Goal: Task Accomplishment & Management: Use online tool/utility

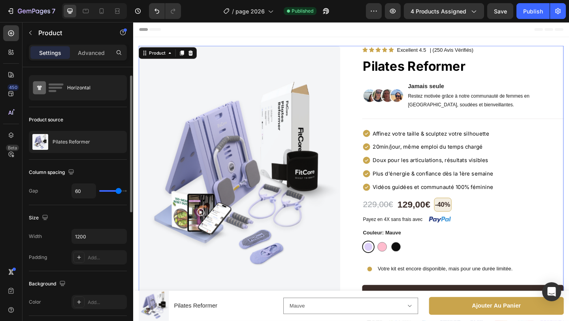
scroll to position [16, 0]
click at [233, 134] on img at bounding box center [248, 194] width 219 height 293
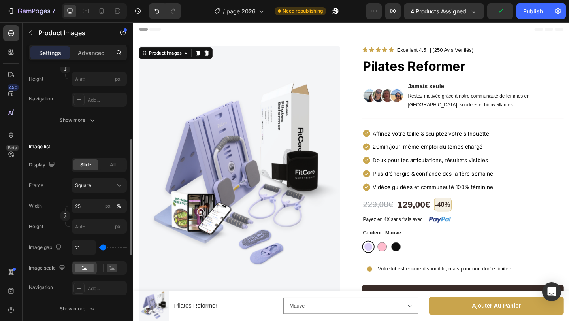
scroll to position [170, 0]
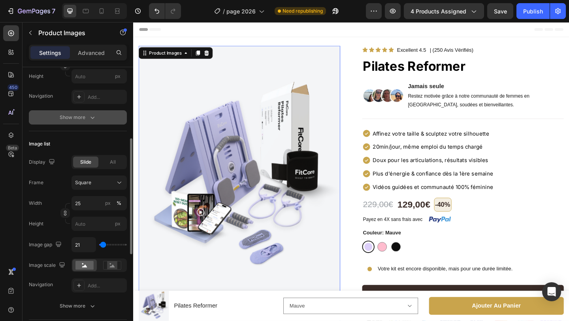
click at [87, 115] on div "Show more" at bounding box center [78, 117] width 37 height 8
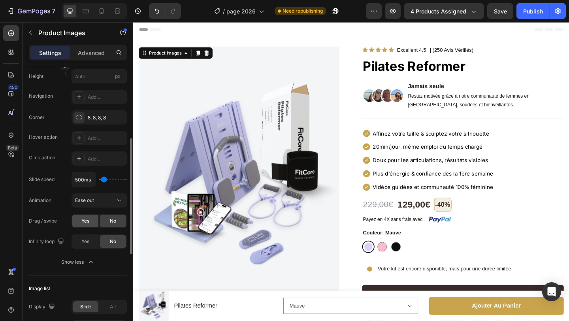
click at [87, 218] on span "Yes" at bounding box center [85, 220] width 8 height 7
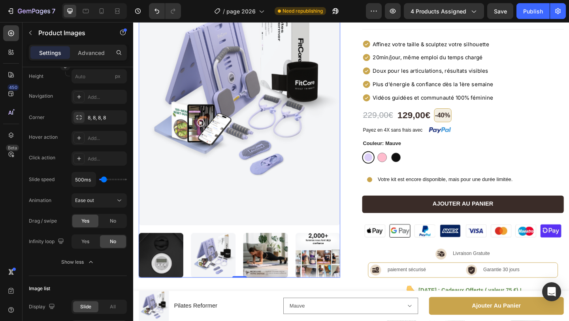
scroll to position [94, 0]
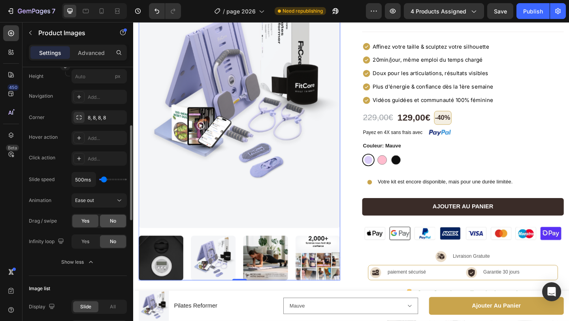
click at [106, 221] on div "No" at bounding box center [113, 221] width 26 height 13
click at [90, 221] on div "Yes" at bounding box center [85, 221] width 26 height 13
click at [105, 13] on icon at bounding box center [102, 11] width 8 height 8
type input "12"
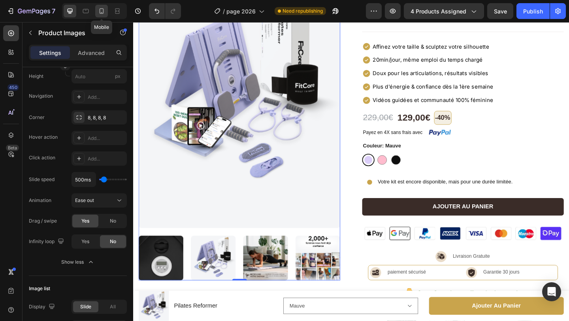
type input "12"
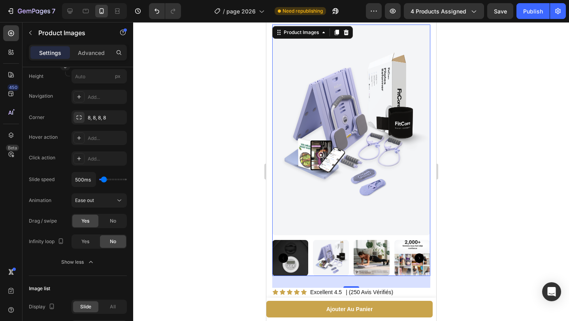
scroll to position [20, 0]
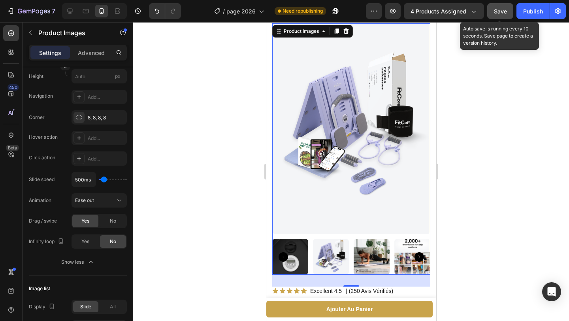
click at [501, 17] on button "Save" at bounding box center [500, 11] width 26 height 16
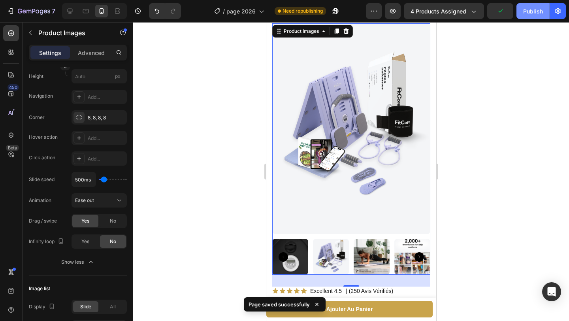
click at [526, 12] on div "Publish" at bounding box center [533, 11] width 20 height 8
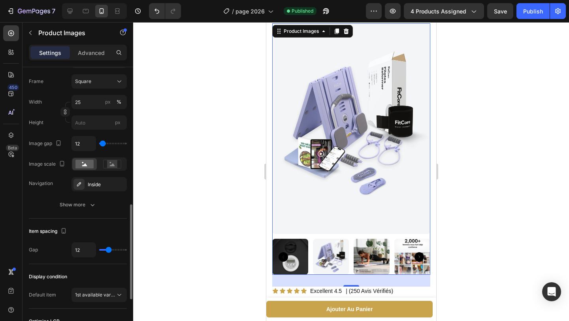
scroll to position [418, 0]
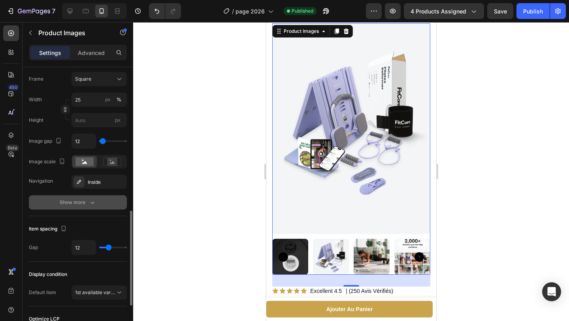
click at [91, 198] on button "Show more" at bounding box center [78, 202] width 98 height 14
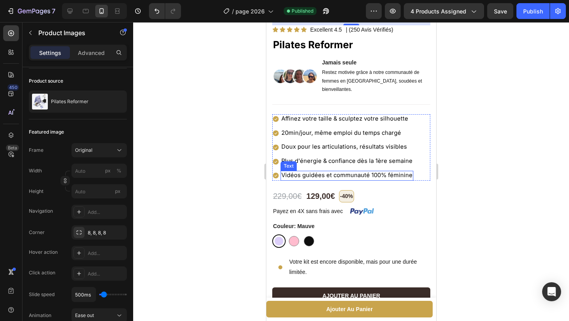
scroll to position [272, 0]
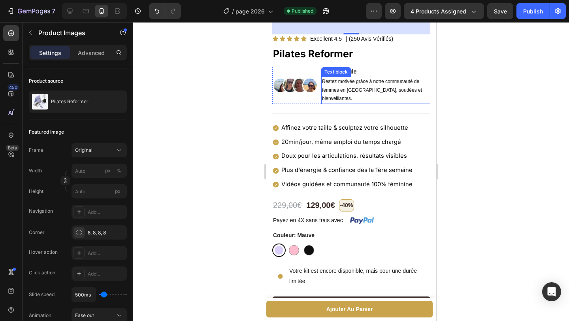
click at [359, 93] on p "Restez motivée grâce à notre communauté de femmes en France, soudées et bienvei…" at bounding box center [376, 90] width 108 height 26
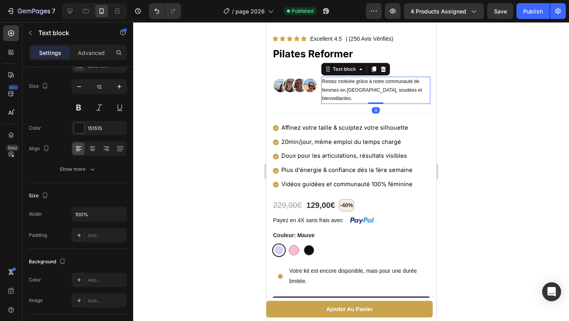
click at [359, 93] on p "Restez motivée grâce à notre communauté de femmes en France, soudées et bienvei…" at bounding box center [376, 90] width 108 height 26
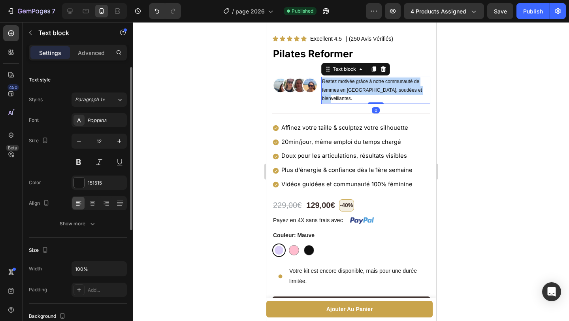
click at [359, 93] on p "Restez motivée grâce à notre communauté de femmes en France, soudées et bienvei…" at bounding box center [376, 90] width 108 height 26
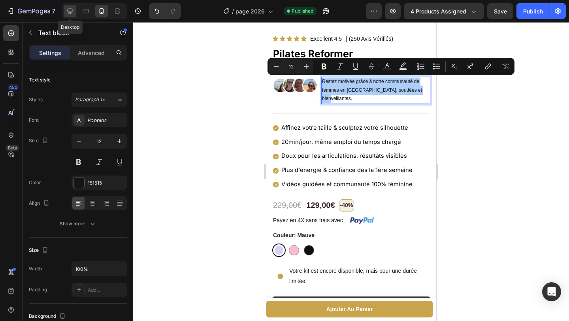
click at [70, 13] on icon at bounding box center [70, 11] width 5 height 5
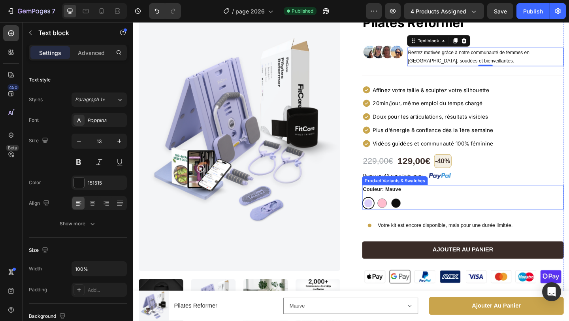
scroll to position [47, 0]
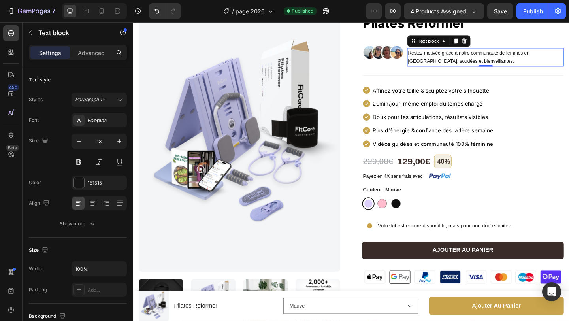
click at [468, 61] on p "Restez motivée grâce à notre communauté de femmes en France, soudées et bienvei…" at bounding box center [516, 60] width 169 height 19
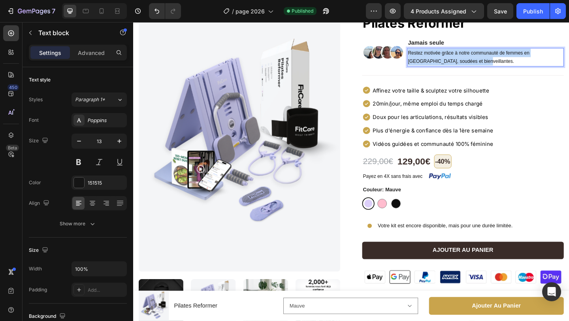
click at [468, 61] on p "Restez motivée grâce à notre communauté de femmes en France, soudées et bienvei…" at bounding box center [516, 60] width 169 height 19
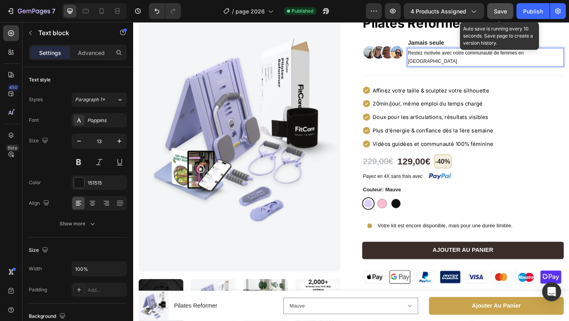
click at [502, 16] on button "Save" at bounding box center [500, 11] width 26 height 16
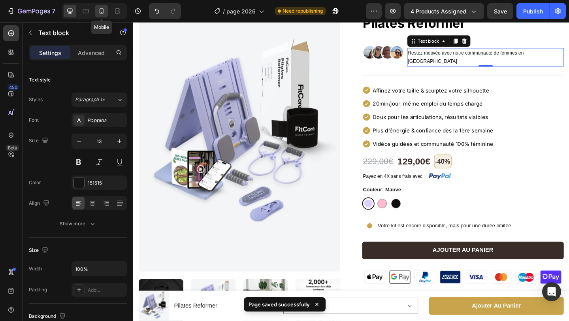
click at [104, 12] on icon at bounding box center [102, 11] width 4 height 6
type input "12"
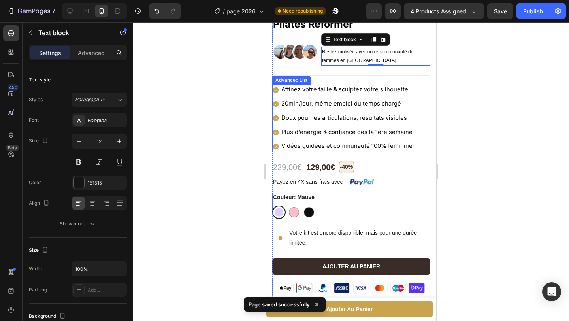
scroll to position [300, 0]
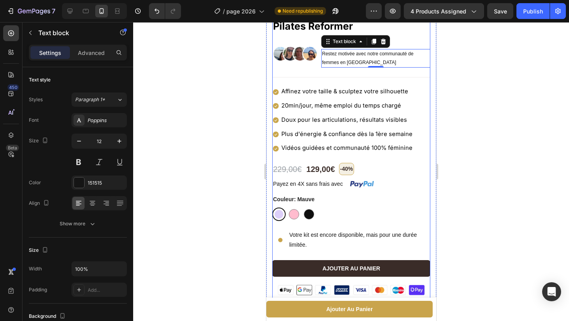
click at [311, 70] on div "Icon Icon Icon Icon Icon Icon List Excellent 4.5 Text Block | (250 Avis Vérifié…" at bounding box center [351, 301] width 158 height 588
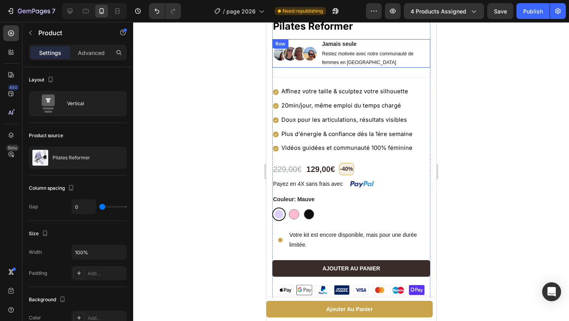
click at [318, 64] on div "Image Jamais seule Text block Restez motivée avec notre communauté de femmes en…" at bounding box center [351, 53] width 158 height 28
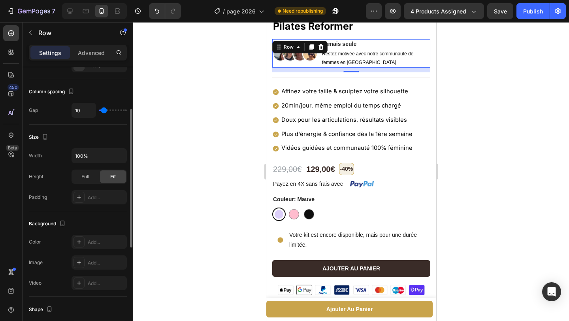
scroll to position [122, 0]
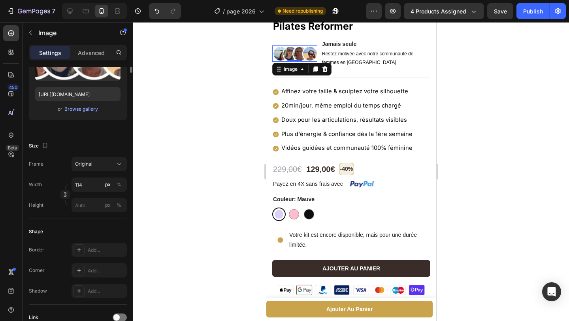
click at [295, 59] on img at bounding box center [294, 53] width 45 height 16
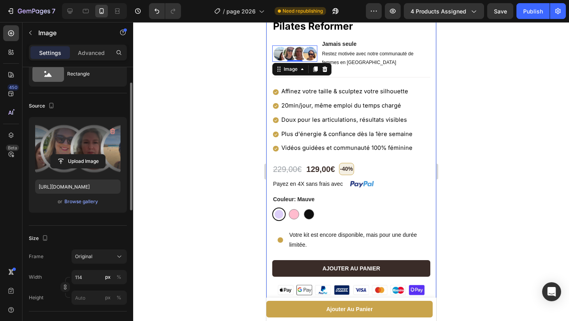
scroll to position [31, 0]
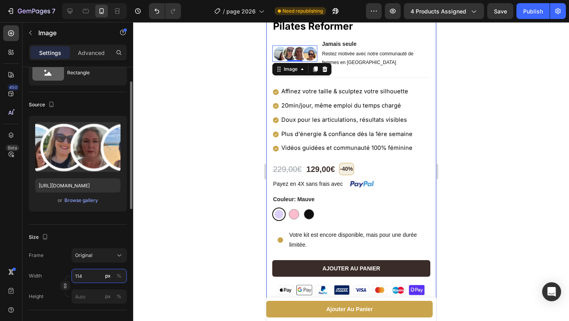
click at [87, 279] on input "114" at bounding box center [99, 276] width 55 height 14
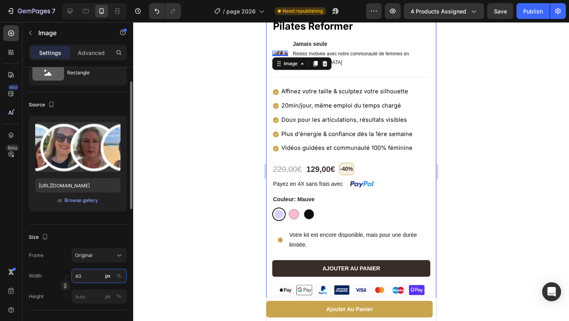
type input "4"
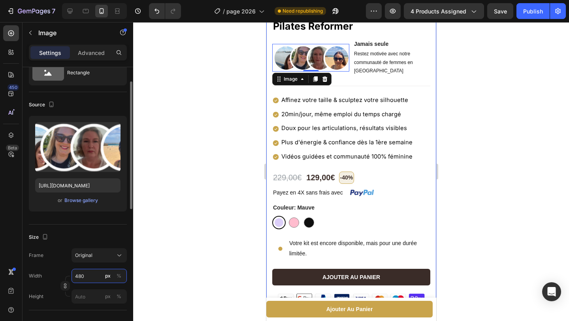
type input "80"
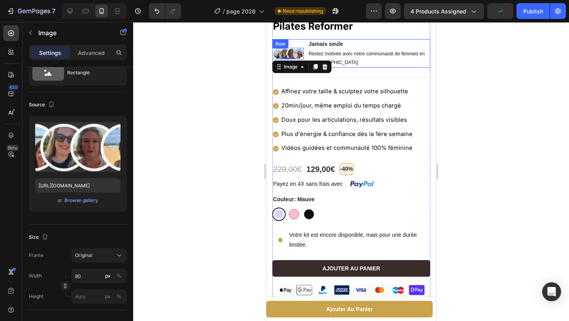
click at [293, 43] on div "Image 0 Jamais seule Text block Restez motivée avec notre communauté de femmes …" at bounding box center [351, 53] width 158 height 28
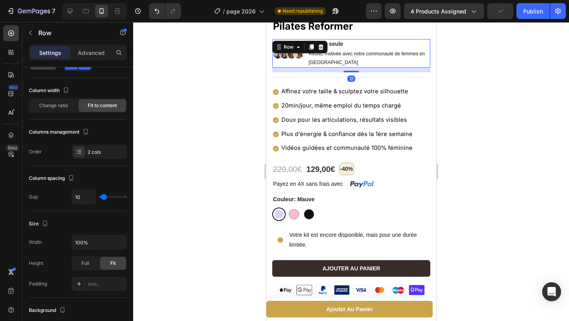
scroll to position [0, 0]
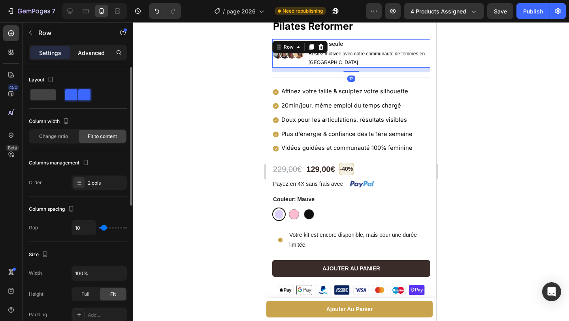
click at [86, 51] on p "Advanced" at bounding box center [91, 53] width 27 height 8
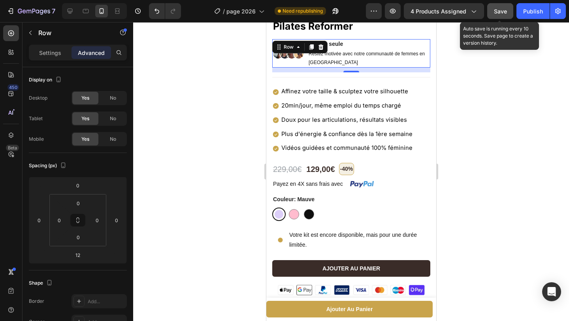
click at [501, 13] on span "Save" at bounding box center [500, 11] width 13 height 7
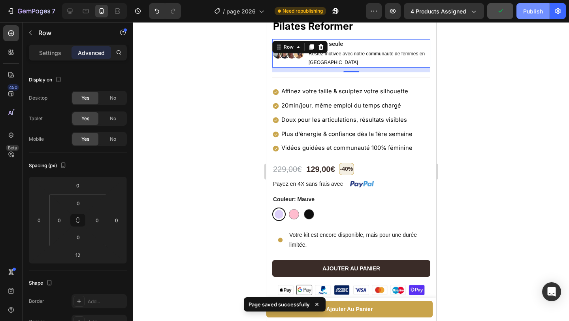
click at [529, 15] on div "Publish" at bounding box center [533, 11] width 20 height 8
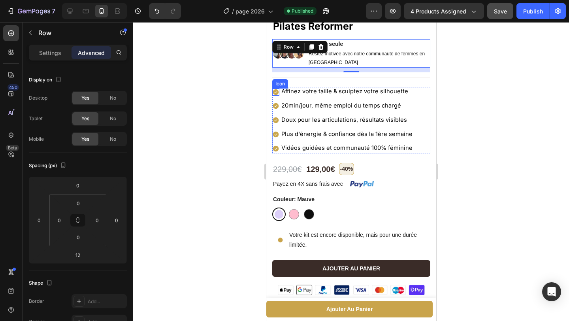
click at [275, 94] on div "Icon" at bounding box center [275, 92] width 7 height 7
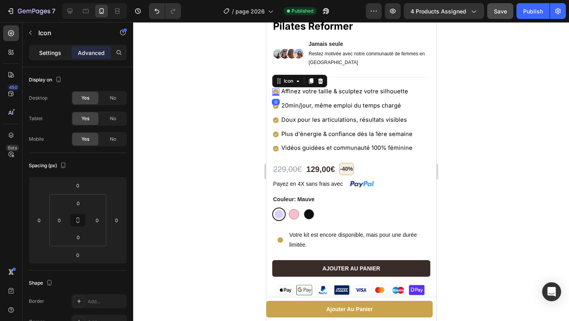
click at [53, 51] on p "Settings" at bounding box center [50, 53] width 22 height 8
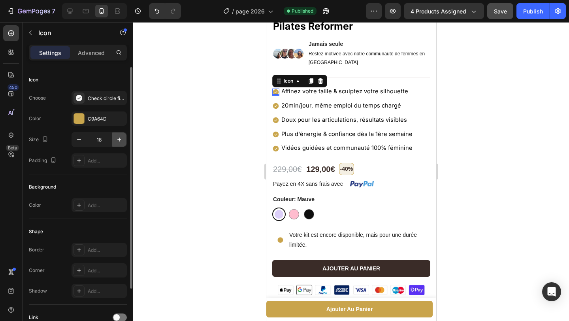
click at [121, 140] on icon "button" at bounding box center [119, 140] width 8 height 8
type input "20"
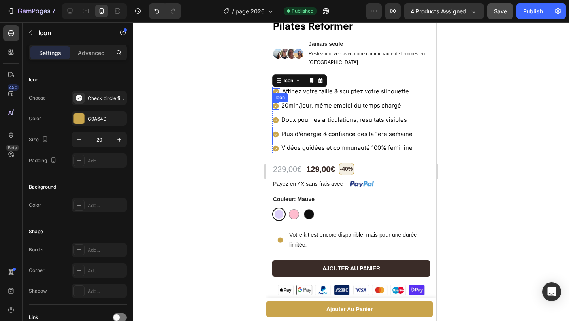
click at [277, 107] on icon at bounding box center [276, 106] width 6 height 6
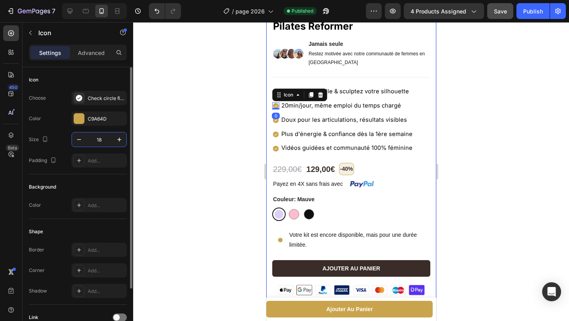
click at [103, 140] on input "18" at bounding box center [99, 139] width 26 height 14
type input "20"
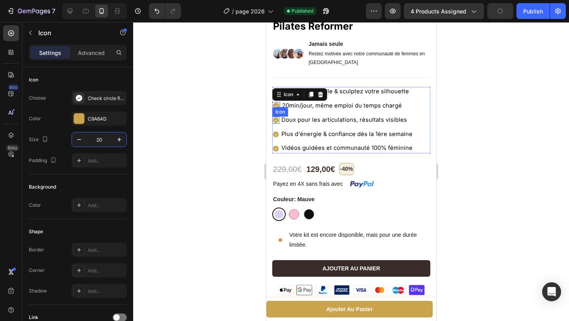
click at [276, 122] on icon at bounding box center [276, 120] width 6 height 6
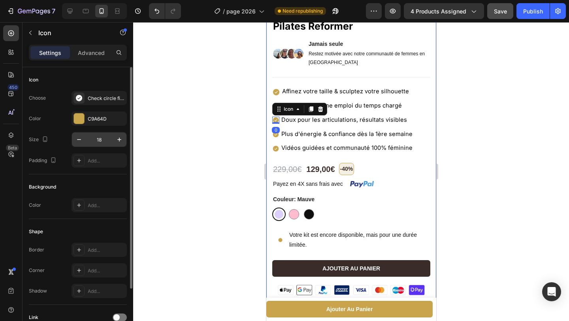
click at [107, 140] on input "18" at bounding box center [99, 139] width 26 height 14
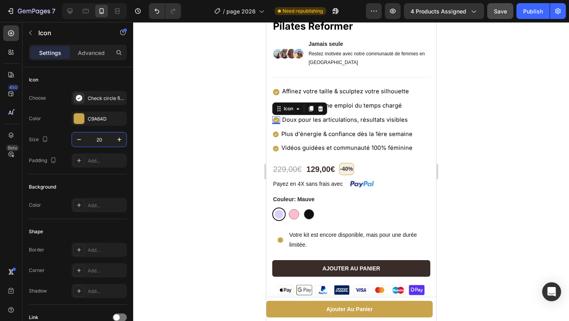
type input "20"
click at [274, 134] on div "0" at bounding box center [276, 130] width 8 height 6
click at [274, 135] on icon at bounding box center [275, 134] width 7 height 7
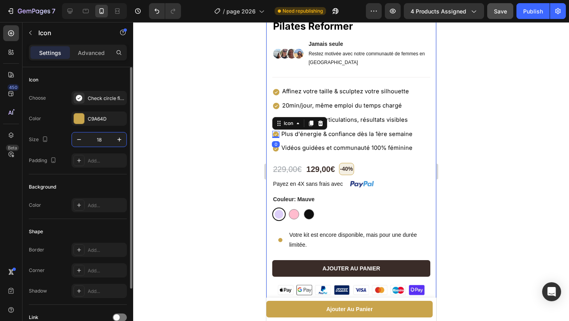
click at [103, 144] on input "18" at bounding box center [99, 139] width 26 height 14
type input "20"
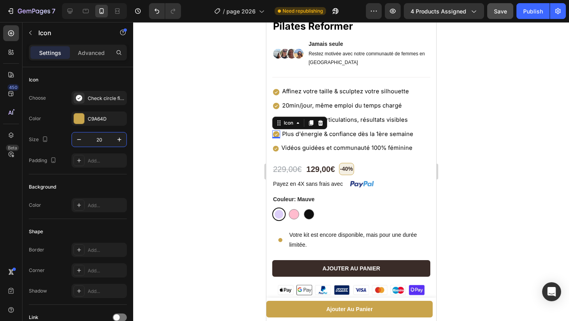
click at [276, 149] on icon at bounding box center [275, 148] width 7 height 7
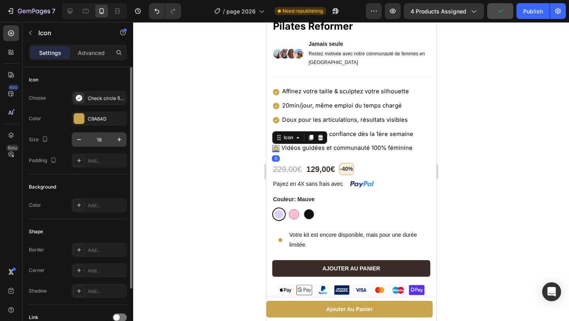
click at [99, 137] on input "18" at bounding box center [99, 139] width 26 height 14
click at [100, 136] on input "18" at bounding box center [99, 139] width 26 height 14
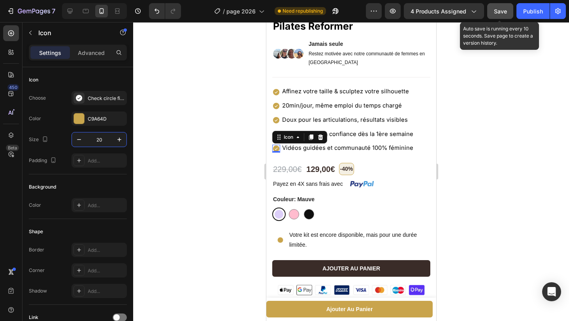
type input "20"
click at [496, 11] on span "Save" at bounding box center [500, 11] width 13 height 7
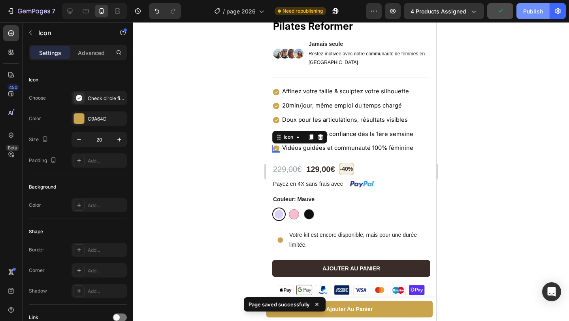
click at [532, 10] on div "Publish" at bounding box center [533, 11] width 20 height 8
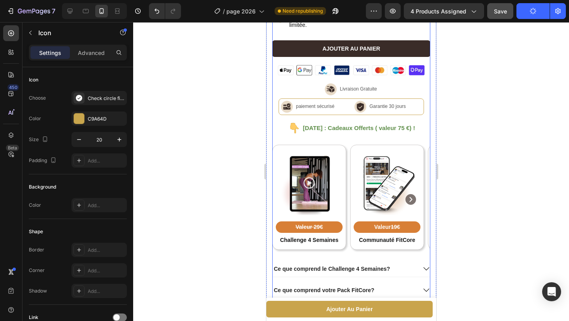
scroll to position [523, 0]
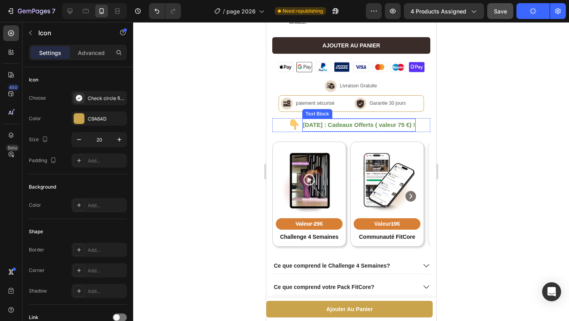
click at [386, 126] on strong "[DATE] : Cadeaux Offerts ( valeur 75 €) !" at bounding box center [359, 124] width 112 height 7
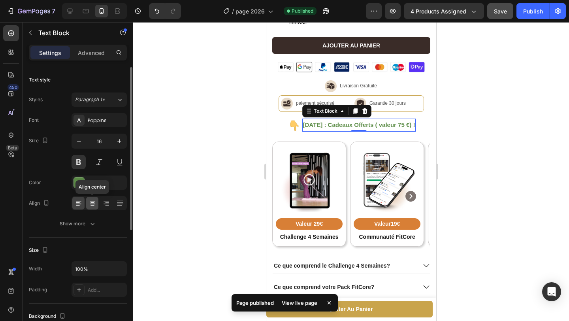
click at [94, 203] on icon at bounding box center [93, 203] width 8 height 8
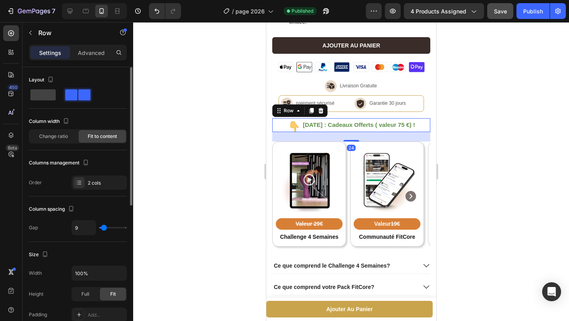
click at [289, 125] on div "Image Aujourd’hui : Cadeaux Offerts ( valeur 75 €) ! Text Block Row 24" at bounding box center [351, 125] width 158 height 14
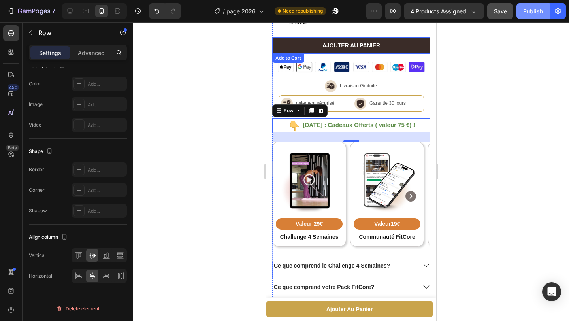
click at [524, 9] on div "Publish" at bounding box center [533, 11] width 20 height 8
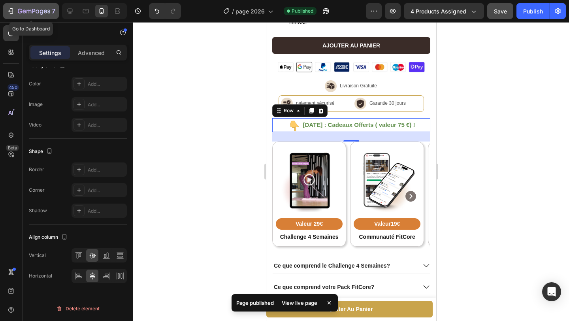
click at [25, 9] on icon "button" at bounding box center [34, 11] width 32 height 7
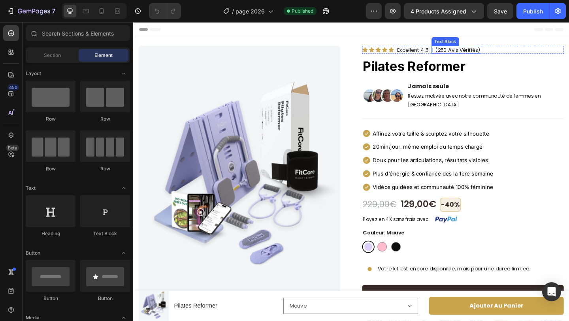
click at [469, 52] on p "| (250 Avis Vérifiés)" at bounding box center [485, 52] width 53 height 7
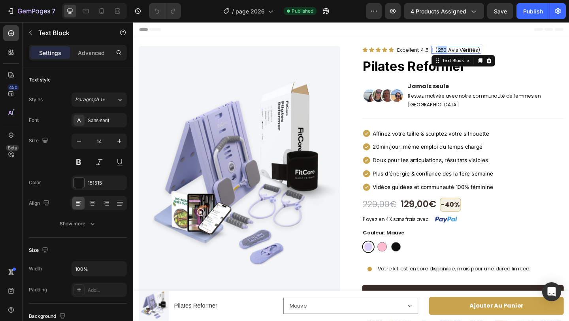
click at [469, 52] on p "| (250 Avis Vérifiés)" at bounding box center [485, 52] width 53 height 7
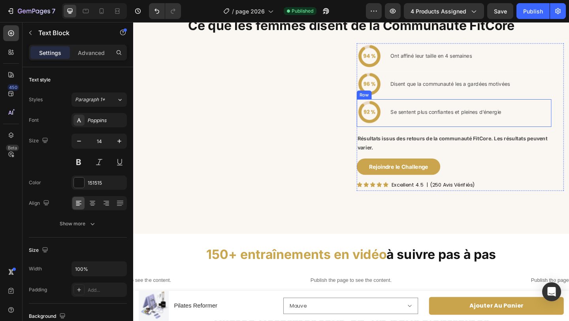
scroll to position [668, 0]
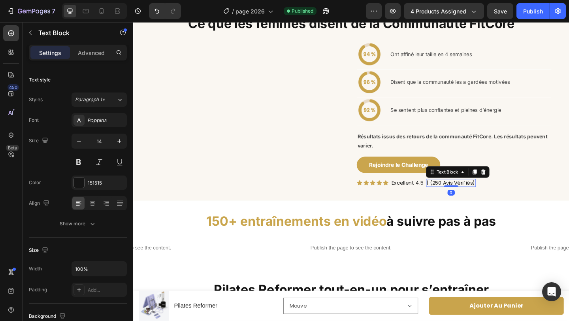
click at [462, 200] on p "| (250 Avis Vérifiés)" at bounding box center [479, 196] width 53 height 7
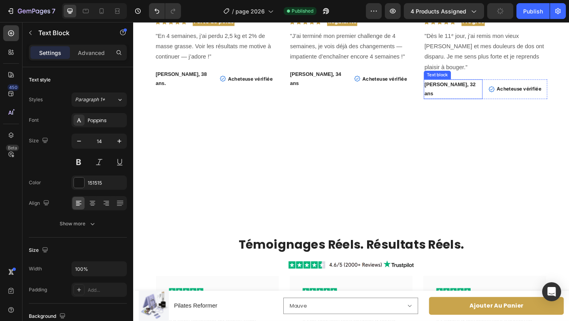
scroll to position [1567, 0]
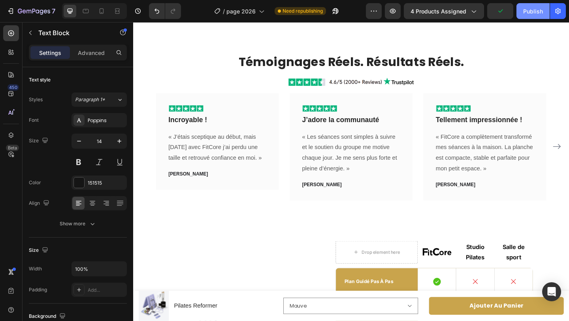
click at [530, 11] on div "Publish" at bounding box center [533, 11] width 20 height 8
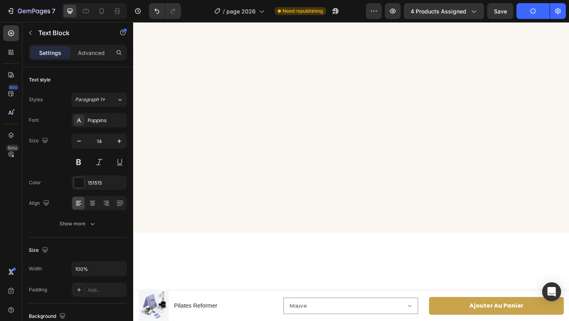
scroll to position [0, 0]
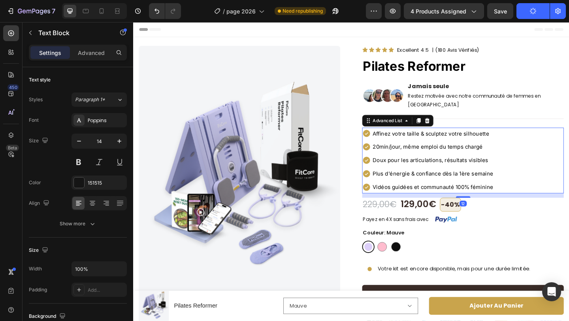
click at [545, 141] on div "Icon Affinez votre taille & sculptez votre silhouette Text Block Icon 20min/jou…" at bounding box center [491, 173] width 219 height 72
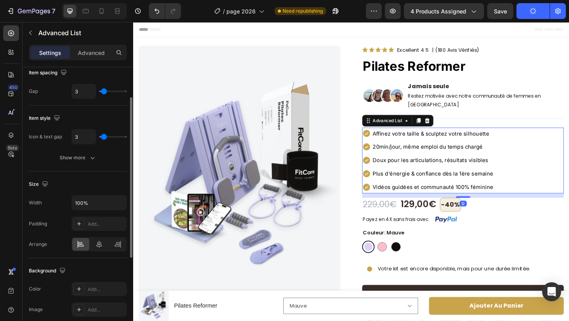
scroll to position [198, 0]
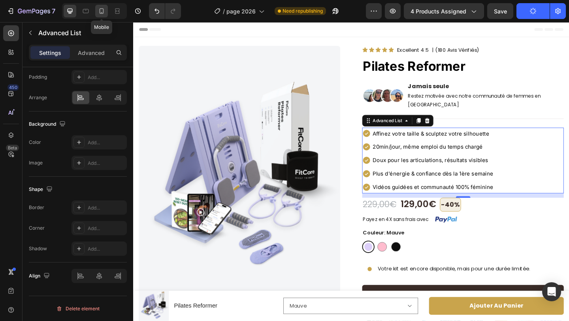
click at [103, 14] on icon at bounding box center [102, 11] width 8 height 8
type input "11"
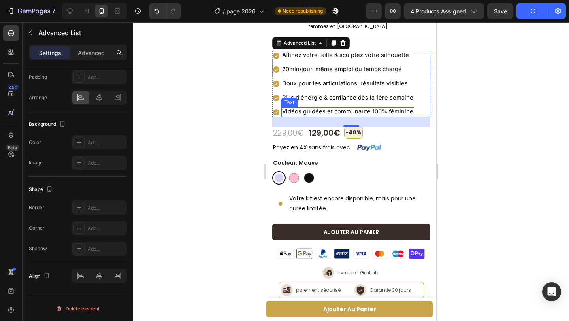
scroll to position [337, 0]
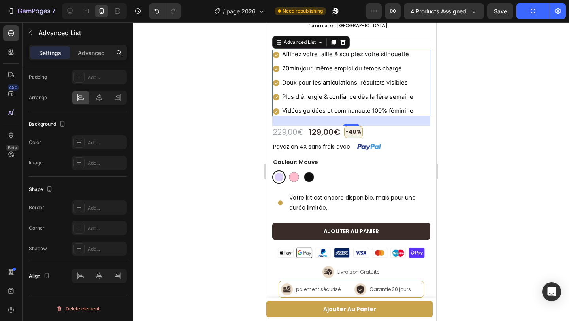
click at [280, 70] on li "Icon 20min/jour, même emploi du temps chargé Text Block" at bounding box center [343, 69] width 142 height 10
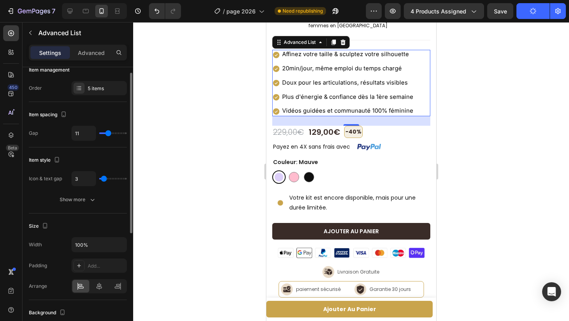
scroll to position [0, 0]
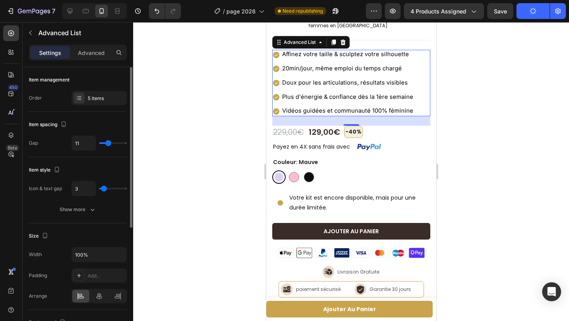
type input "8"
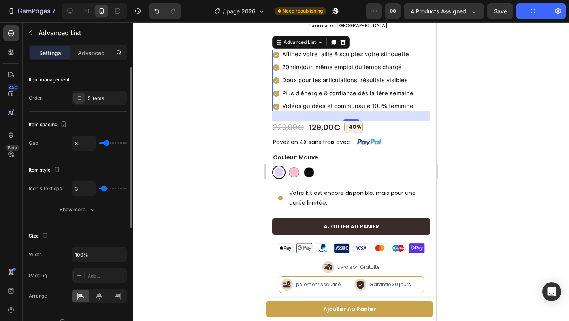
type input "9"
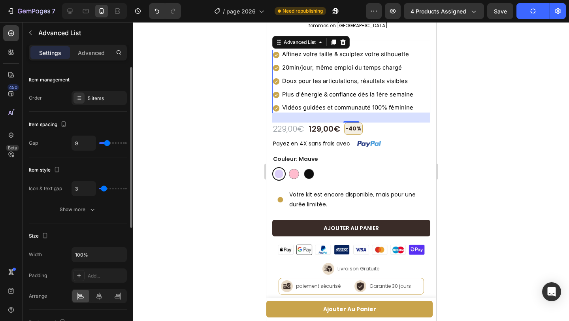
type input "9"
click at [107, 143] on input "range" at bounding box center [113, 143] width 28 height 2
click at [87, 142] on input "9" at bounding box center [84, 143] width 24 height 14
type input "1"
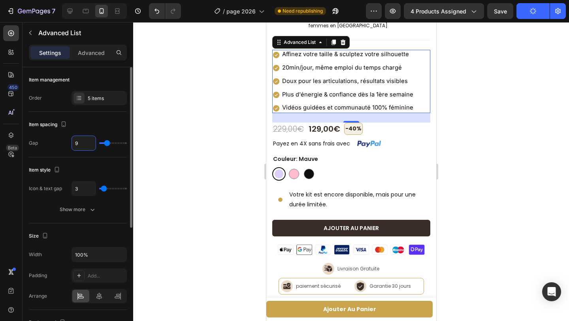
type input "1"
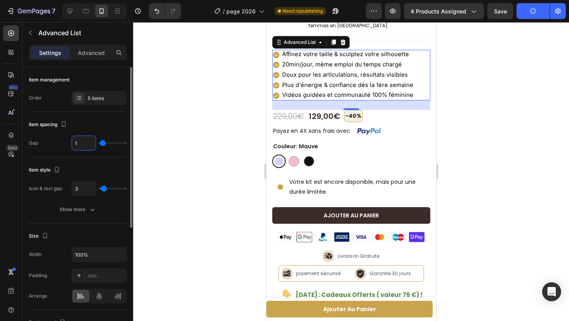
type input "11"
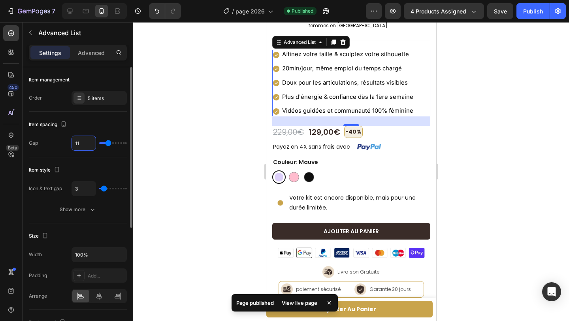
type input "11"
type input "1"
type input "2"
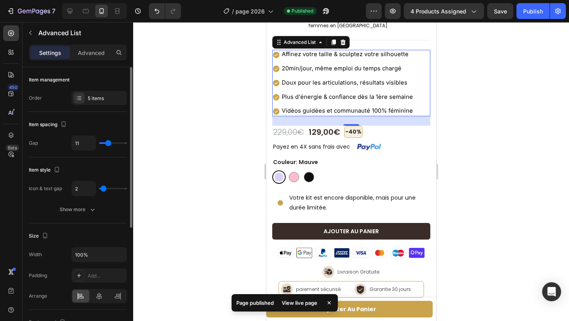
type input "3"
type input "4"
type input "5"
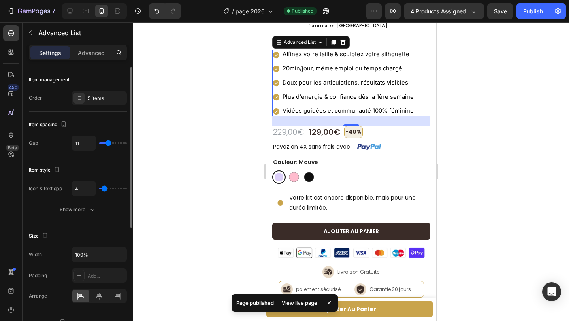
type input "5"
type input "6"
type input "7"
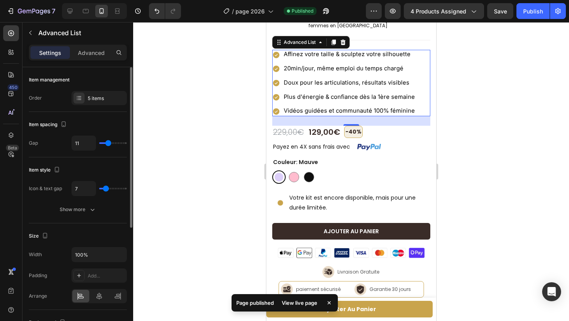
click at [106, 188] on input "range" at bounding box center [113, 189] width 28 height 2
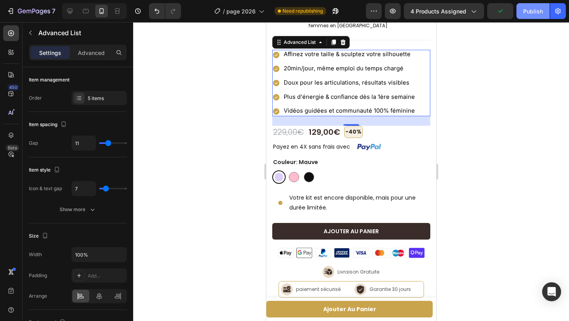
click at [527, 11] on div "Publish" at bounding box center [533, 11] width 20 height 8
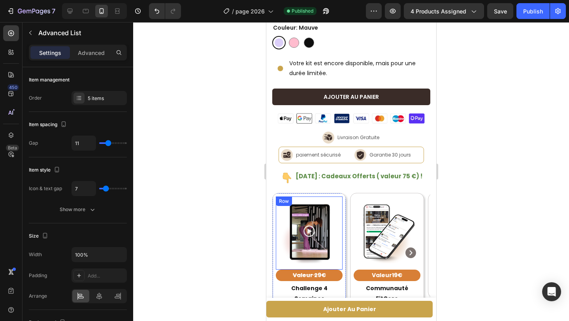
scroll to position [473, 0]
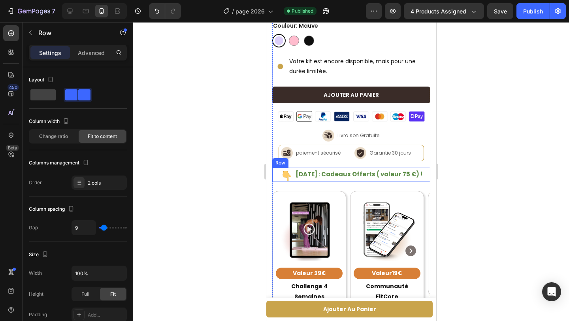
click at [288, 177] on div "Image Aujourd’hui : Cadeaux Offerts ( valeur 75 €) ! Text Block Row" at bounding box center [351, 175] width 158 height 14
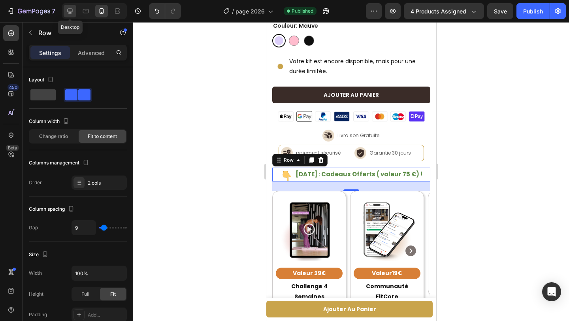
click at [69, 13] on icon at bounding box center [70, 11] width 8 height 8
type input "1200"
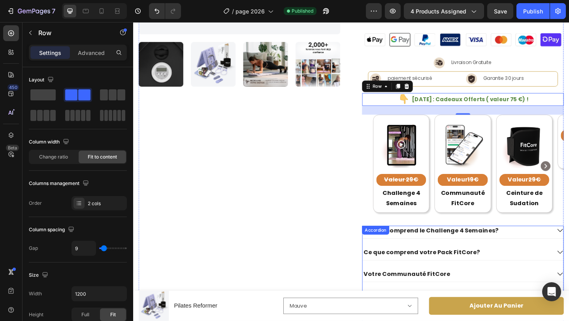
scroll to position [301, 0]
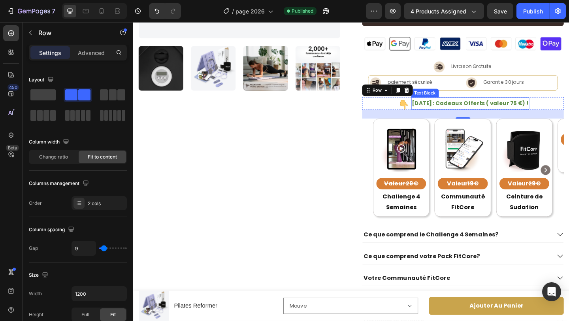
click at [447, 106] on strong "[DATE] : Cadeaux Offerts ( valeur 75 €) !" at bounding box center [499, 110] width 127 height 8
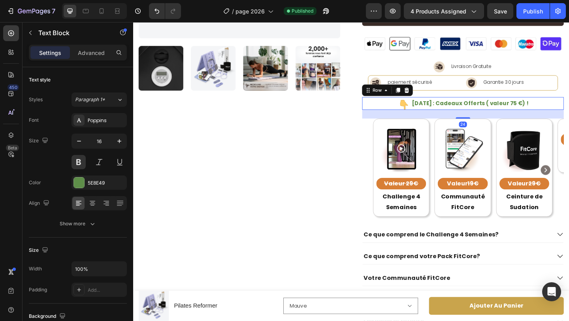
click at [407, 104] on div "Image Aujourd’hui : Cadeaux Offerts ( valeur 75 €) ! Text Block Row 24" at bounding box center [491, 111] width 219 height 14
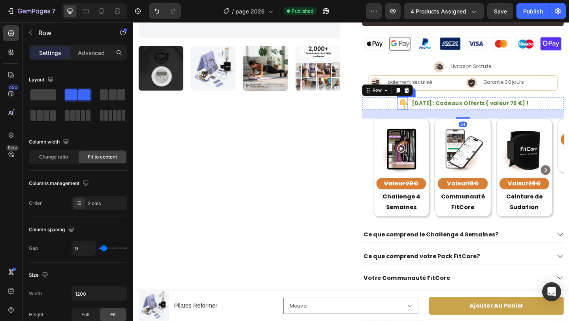
click at [425, 104] on img at bounding box center [426, 111] width 12 height 14
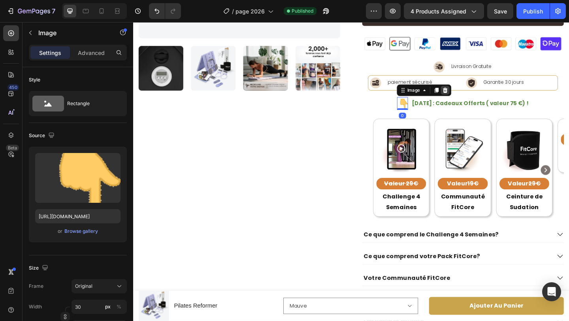
click at [470, 93] on icon at bounding box center [473, 96] width 6 height 6
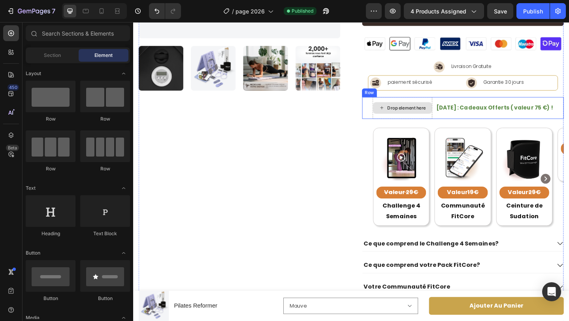
click at [456, 104] on div "Drop element here Aujourd’hui : Cadeaux Offerts ( valeur 75 €) ! Text Block Row" at bounding box center [491, 116] width 219 height 24
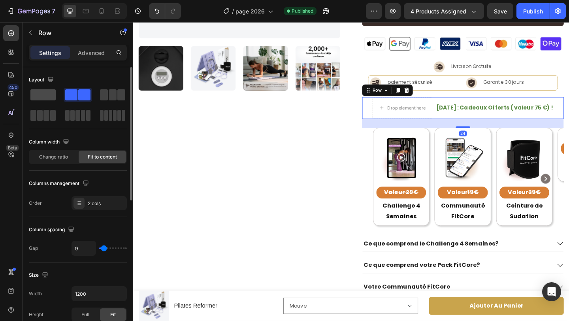
click at [41, 99] on span at bounding box center [42, 94] width 25 height 11
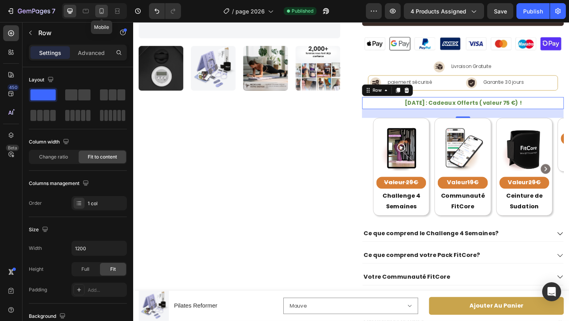
click at [99, 11] on icon at bounding box center [102, 11] width 8 height 8
type input "100%"
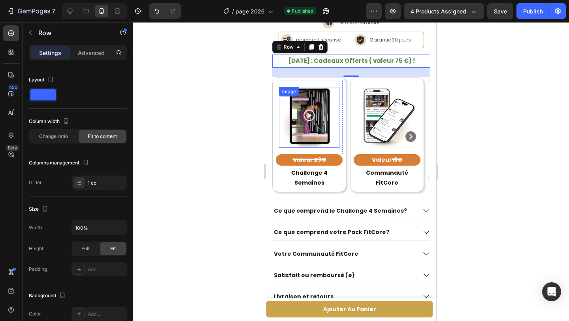
scroll to position [582, 0]
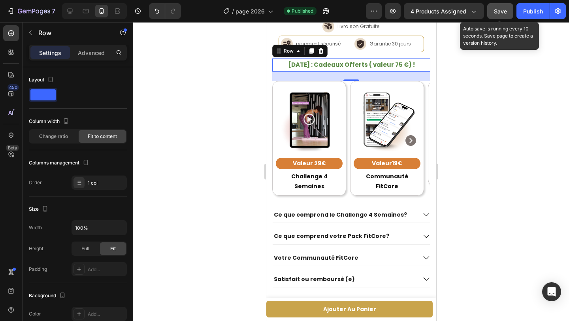
click at [505, 12] on span "Save" at bounding box center [500, 11] width 13 height 7
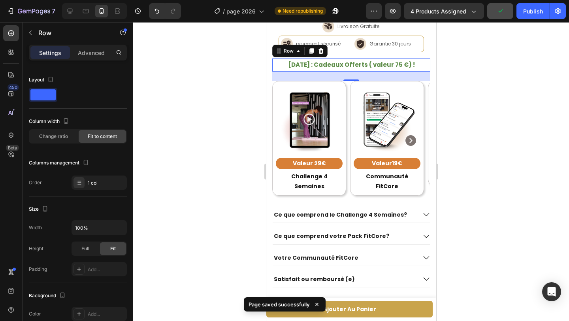
click at [279, 66] on div "[DATE] : Cadeaux Offerts ( valeur 75 €) ! Text Block Row 24" at bounding box center [351, 65] width 158 height 13
click at [92, 56] on p "Advanced" at bounding box center [91, 53] width 27 height 8
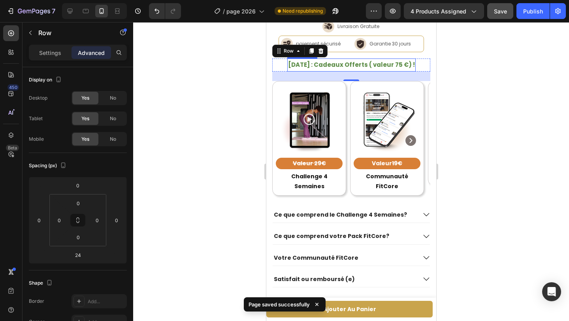
click at [293, 67] on strong "[DATE] : Cadeaux Offerts ( valeur 75 €) !" at bounding box center [351, 64] width 127 height 8
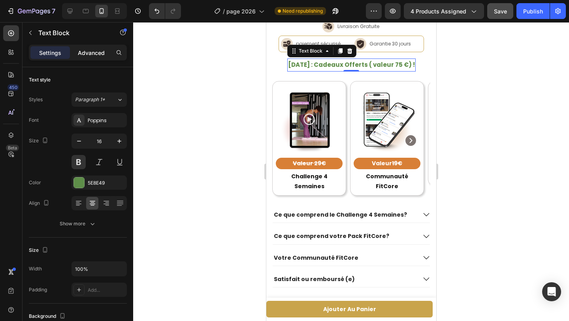
click at [91, 49] on p "Advanced" at bounding box center [91, 53] width 27 height 8
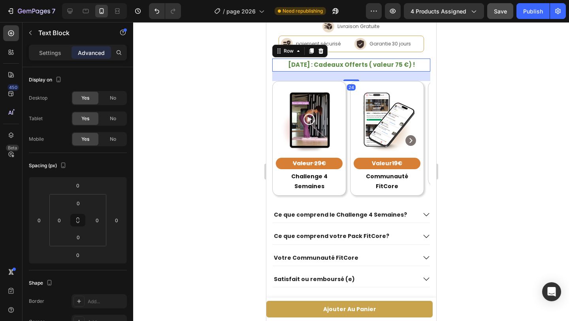
click at [279, 66] on div "[DATE] : Cadeaux Offerts ( valeur 75 €) ! Text Block Row 24" at bounding box center [351, 65] width 158 height 13
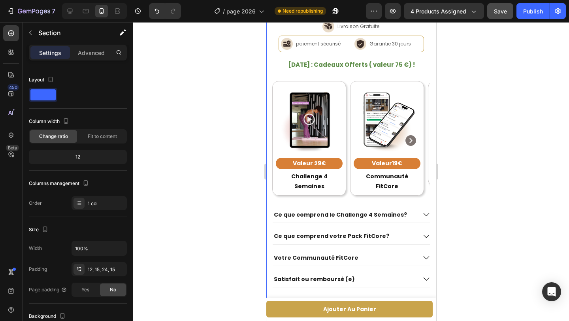
click at [274, 65] on div "[DATE] : Cadeaux Offerts ( valeur 75 €) ! Text Block Row" at bounding box center [351, 65] width 158 height 13
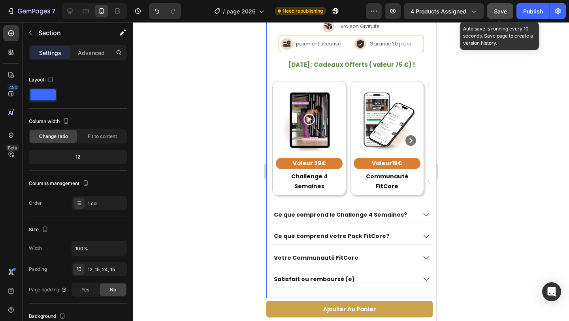
click at [503, 11] on span "Save" at bounding box center [500, 11] width 13 height 7
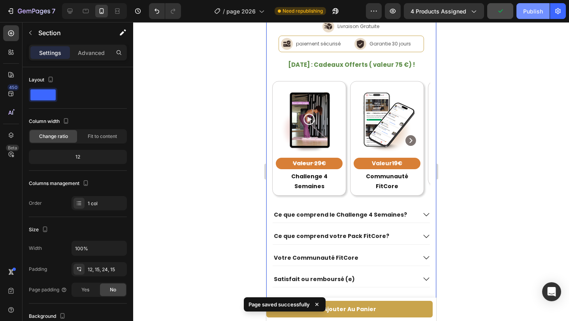
click at [521, 11] on button "Publish" at bounding box center [533, 11] width 33 height 16
click at [329, 65] on strong "[DATE] : Cadeaux Offerts ( valeur 75 €) !" at bounding box center [351, 64] width 127 height 8
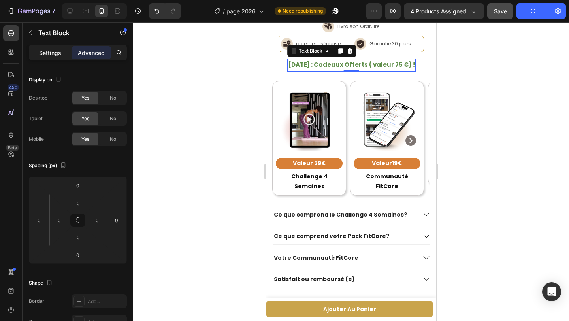
click at [44, 50] on p "Settings" at bounding box center [50, 53] width 22 height 8
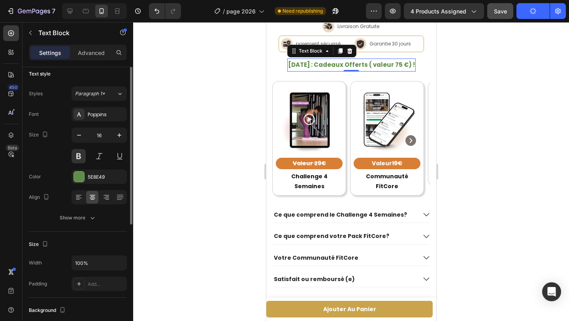
scroll to position [0, 0]
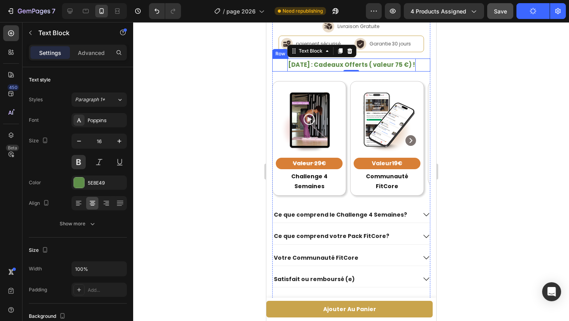
click at [280, 66] on div "[DATE] : Cadeaux Offerts ( valeur 75 €) ! Text Block 0 Row" at bounding box center [351, 65] width 158 height 13
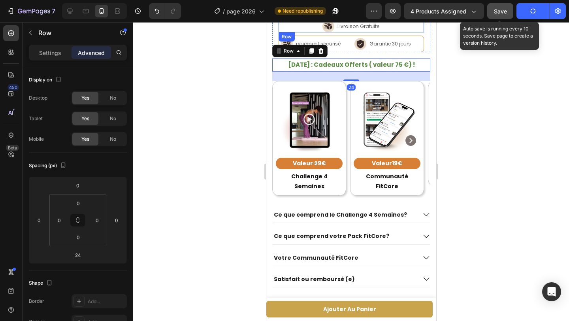
click at [502, 15] on button "Save" at bounding box center [500, 11] width 26 height 16
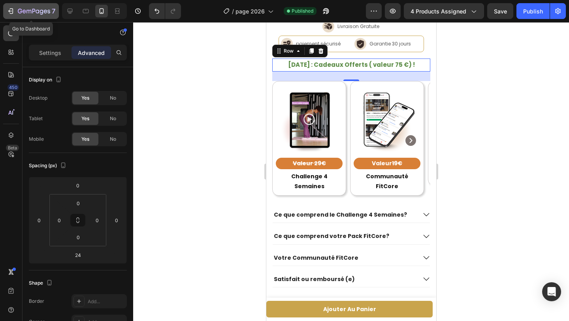
click at [35, 9] on icon "button" at bounding box center [34, 11] width 32 height 7
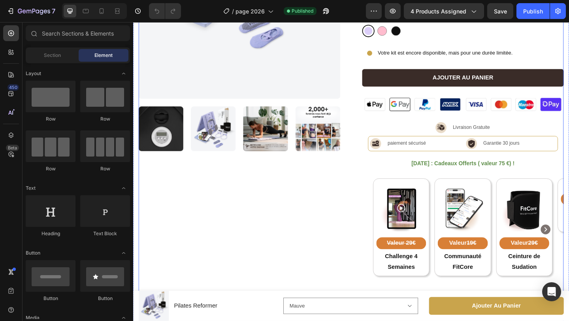
scroll to position [237, 0]
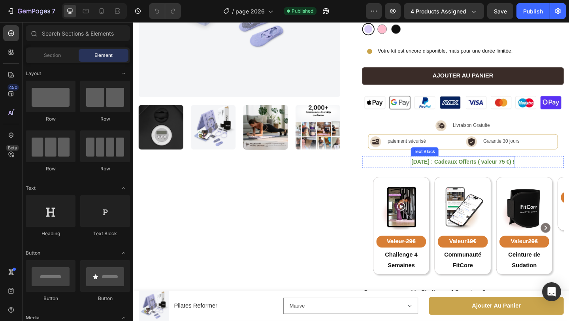
click at [461, 170] on strong "[DATE] : Cadeaux Offerts ( valeur 75 €) !" at bounding box center [492, 173] width 112 height 7
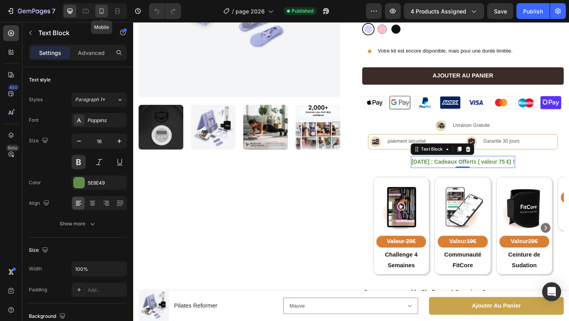
click at [106, 13] on div at bounding box center [101, 11] width 13 height 13
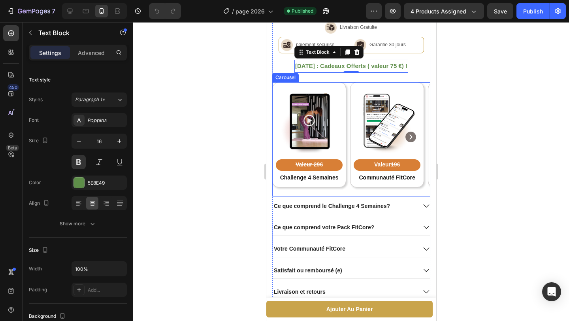
scroll to position [592, 0]
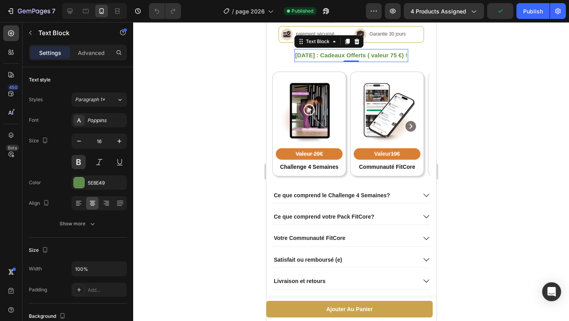
click at [323, 56] on strong "[DATE] : Cadeaux Offerts ( valeur 75 €) !" at bounding box center [351, 55] width 112 height 7
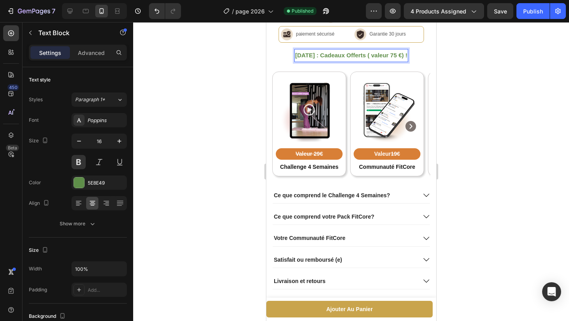
click at [339, 55] on strong "[DATE] : Cadeaux Offerts ( valeur 75 €) !" at bounding box center [351, 55] width 112 height 7
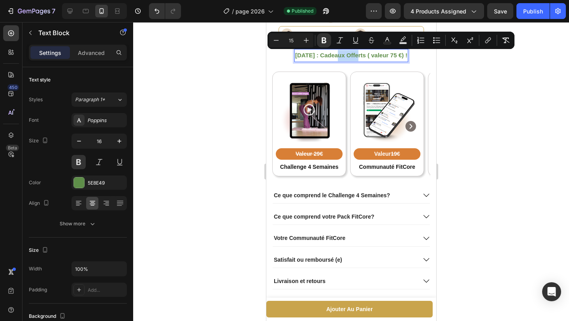
copy strong "[DATE] : Cadeaux Offerts ( valeur 75 €) !"
click at [423, 56] on div "[DATE] : Cadeaux Offerts ( valeur 75 €) ! Text Block 0 Row" at bounding box center [351, 55] width 158 height 13
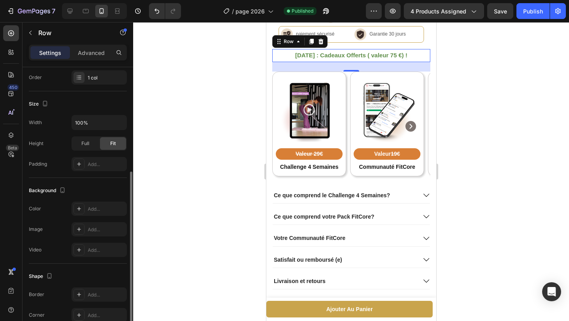
scroll to position [210, 0]
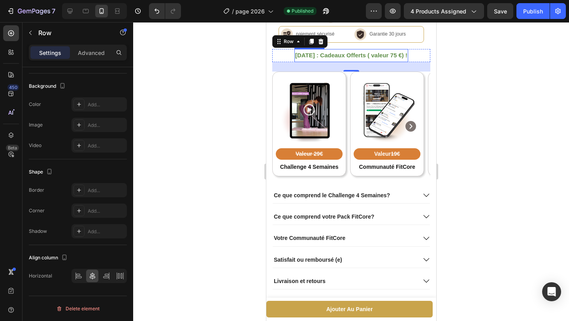
click at [311, 57] on strong "[DATE] : Cadeaux Offerts ( valeur 75 €) !" at bounding box center [351, 55] width 112 height 7
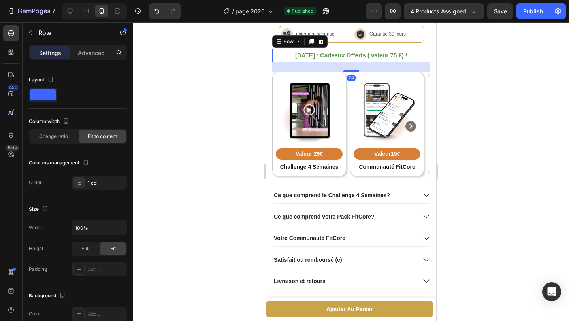
click at [277, 55] on div "[DATE] : Cadeaux Offerts ( valeur 75 €) ! Text Block Row 24" at bounding box center [351, 55] width 158 height 13
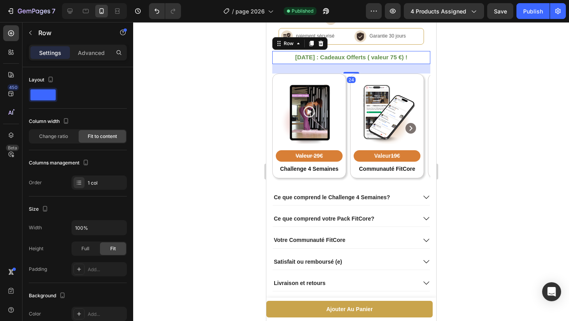
scroll to position [588, 0]
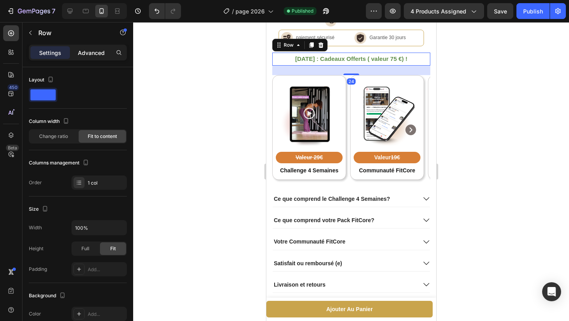
click at [87, 53] on p "Advanced" at bounding box center [91, 53] width 27 height 8
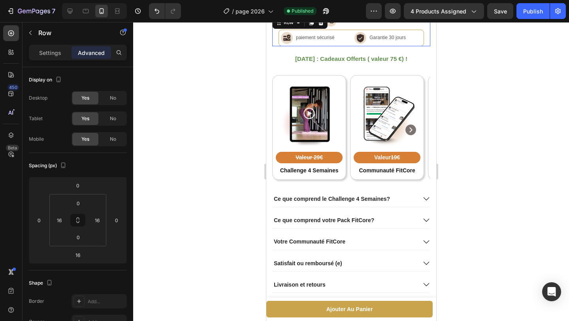
click at [427, 38] on div "Image Livraison Gratuite Text Block Row Image paiement sécurisé Text Block Row …" at bounding box center [351, 31] width 158 height 32
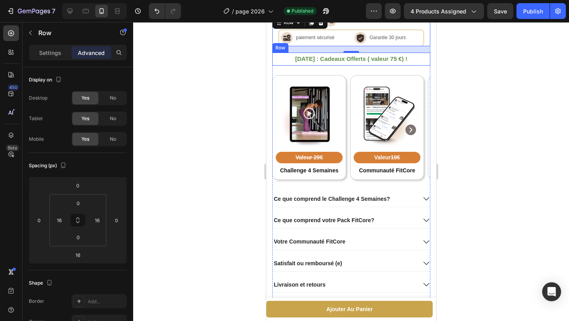
click at [279, 62] on div "[DATE] : Cadeaux Offerts ( valeur 75 €) ! Text Block Row" at bounding box center [351, 59] width 158 height 13
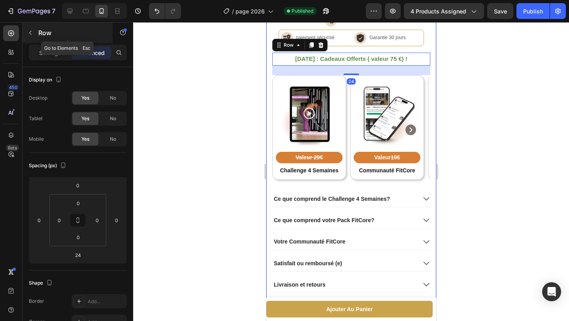
click at [27, 34] on icon "button" at bounding box center [30, 33] width 6 height 6
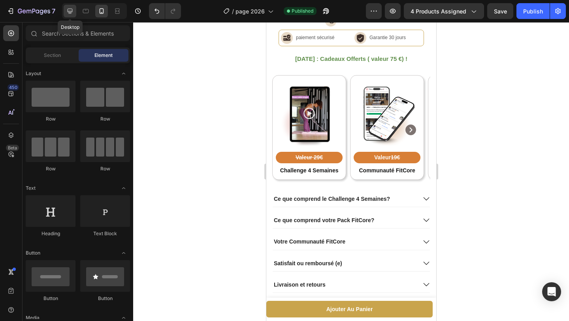
click at [73, 14] on icon at bounding box center [70, 11] width 8 height 8
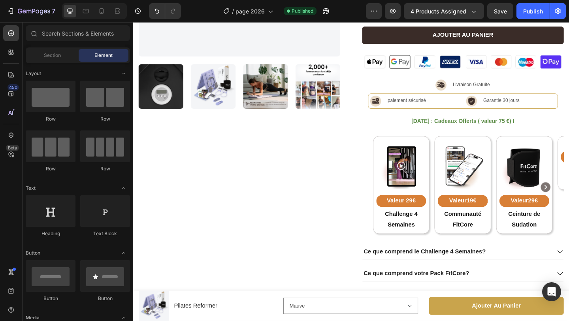
scroll to position [267, 0]
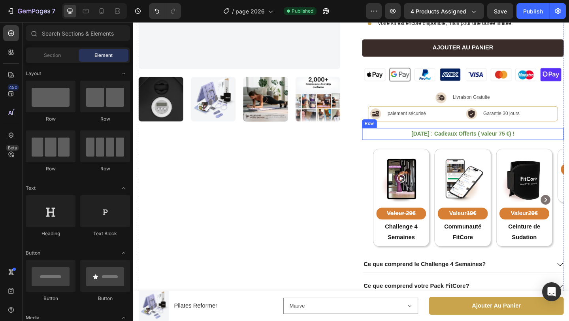
click at [415, 137] on div "[DATE] : Cadeaux Offerts ( valeur 75 €) ! Text Block Row" at bounding box center [491, 143] width 219 height 13
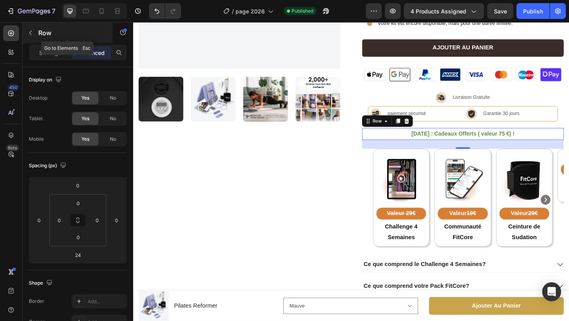
click at [35, 36] on button "button" at bounding box center [30, 32] width 13 height 13
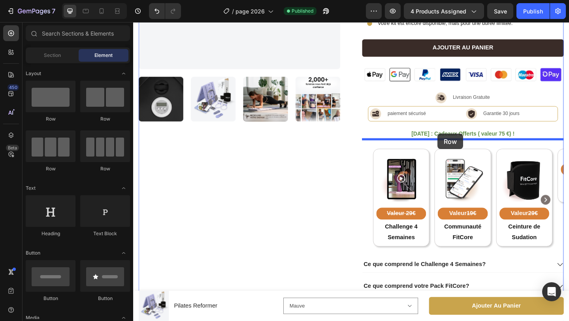
drag, startPoint x: 198, startPoint y: 122, endPoint x: 464, endPoint y: 143, distance: 266.9
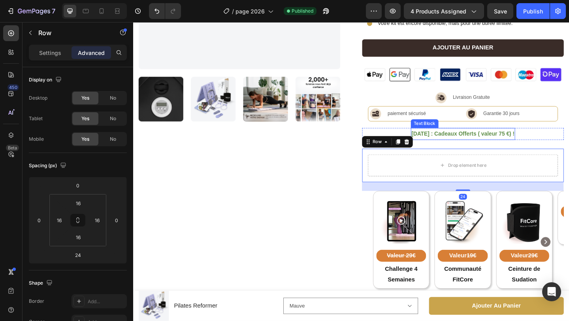
click at [484, 140] on strong "[DATE] : Cadeaux Offerts ( valeur 75 €) !" at bounding box center [492, 143] width 112 height 7
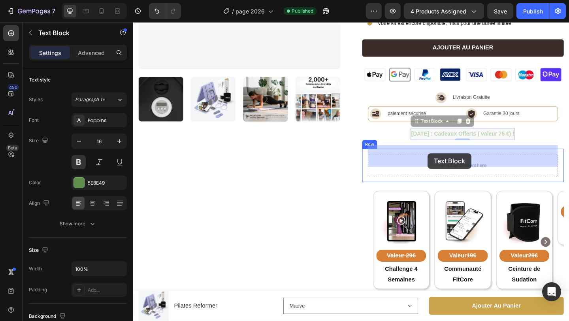
drag, startPoint x: 440, startPoint y: 121, endPoint x: 454, endPoint y: 165, distance: 45.8
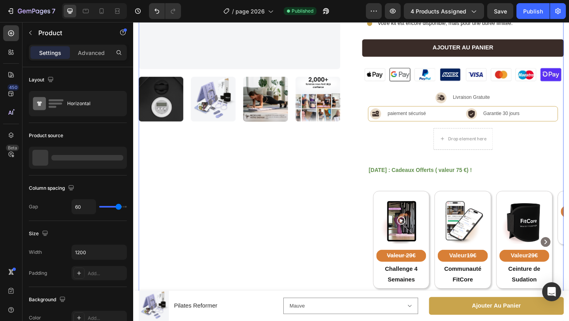
click at [459, 189] on div "Icon Icon Icon Icon Icon Icon List Excellent 4.5 Text Block | (180 Avis Vérifié…" at bounding box center [491, 114] width 219 height 667
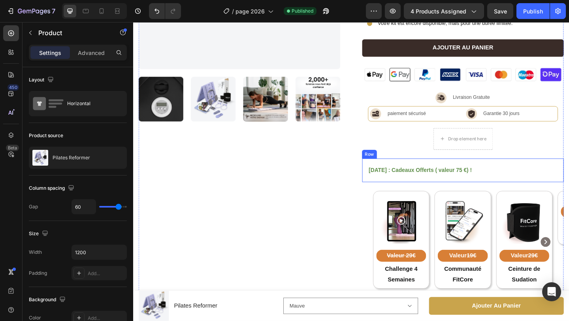
click at [455, 183] on div "[DATE] : Cadeaux Offerts ( valeur 75 €) ! Text Block Row" at bounding box center [491, 183] width 219 height 26
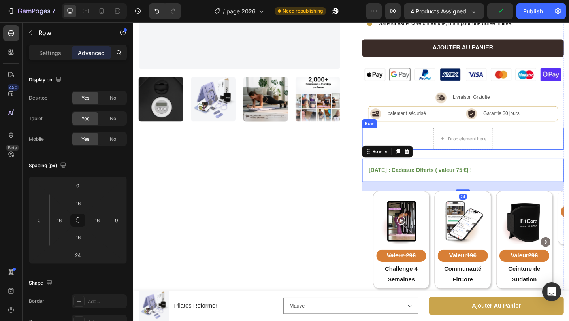
click at [453, 143] on div "Drop element here Row" at bounding box center [491, 149] width 219 height 24
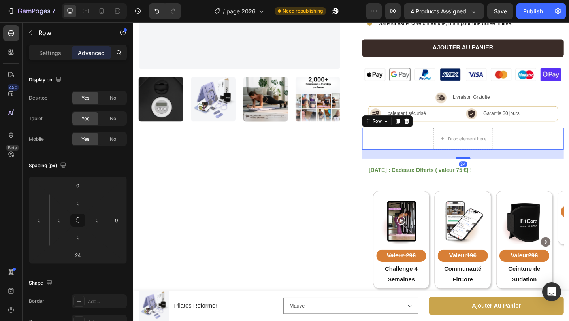
drag, startPoint x: 430, startPoint y: 119, endPoint x: 434, endPoint y: 121, distance: 4.4
click at [430, 127] on icon at bounding box center [430, 130] width 5 height 6
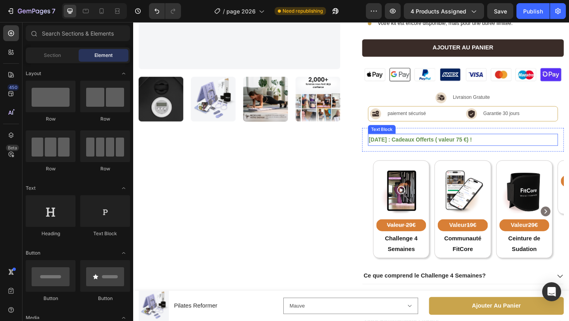
click at [457, 146] on strong "[DATE] : Cadeaux Offerts ( valeur 75 €) !" at bounding box center [445, 149] width 112 height 7
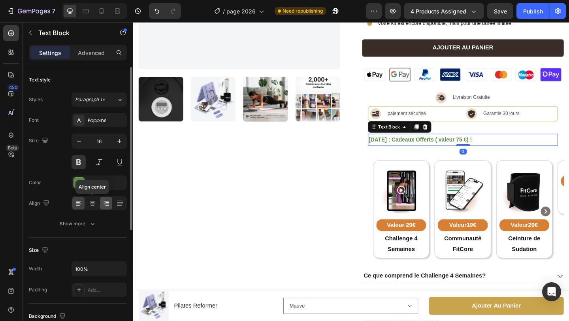
drag, startPoint x: 93, startPoint y: 203, endPoint x: 105, endPoint y: 198, distance: 12.6
click at [93, 203] on icon at bounding box center [93, 203] width 8 height 8
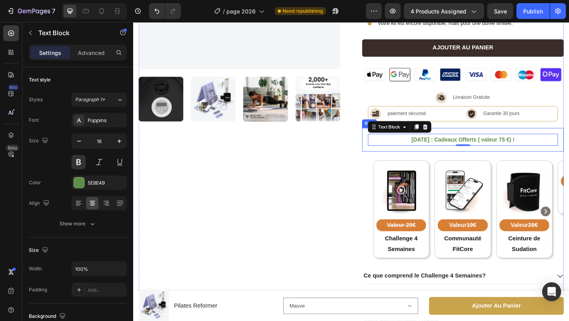
click at [416, 150] on div "[DATE] : Cadeaux Offerts ( valeur 75 €) ! Text Block 0 Row" at bounding box center [491, 150] width 219 height 26
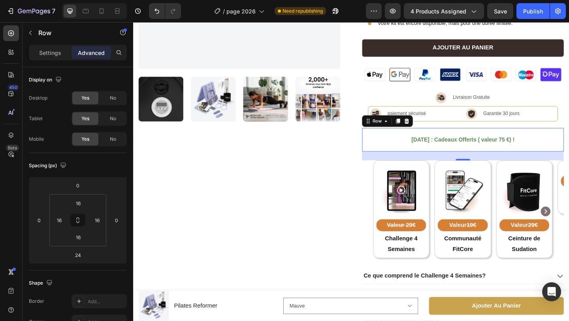
click at [108, 12] on div at bounding box center [94, 11] width 65 height 16
click at [102, 12] on icon at bounding box center [102, 11] width 8 height 8
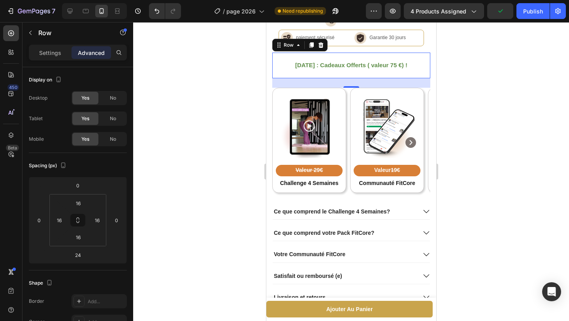
scroll to position [586, 0]
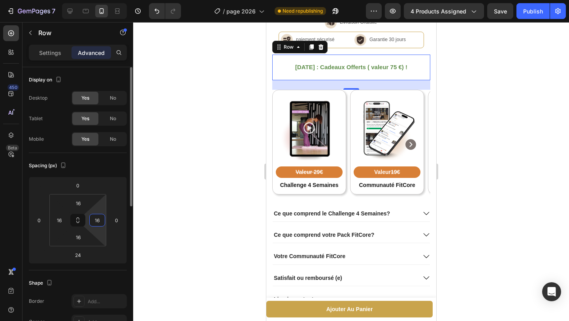
click at [100, 219] on input "16" at bounding box center [97, 220] width 12 height 12
type input "0"
click at [62, 219] on input "16" at bounding box center [59, 220] width 12 height 12
type input "0"
click at [112, 173] on div "Spacing (px) 0 0 24 0 16 0 16 0" at bounding box center [78, 211] width 98 height 117
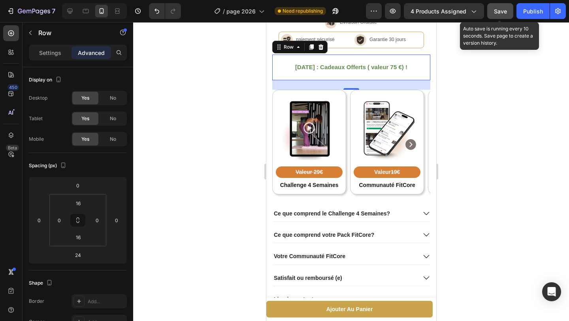
click at [495, 12] on span "Save" at bounding box center [500, 11] width 13 height 7
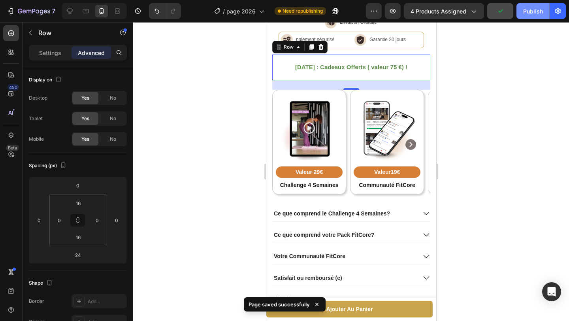
click at [523, 14] on button "Publish" at bounding box center [533, 11] width 33 height 16
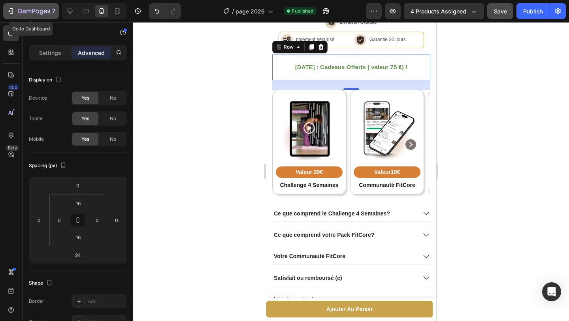
click at [21, 9] on icon "button" at bounding box center [34, 11] width 32 height 7
